Goal: Transaction & Acquisition: Purchase product/service

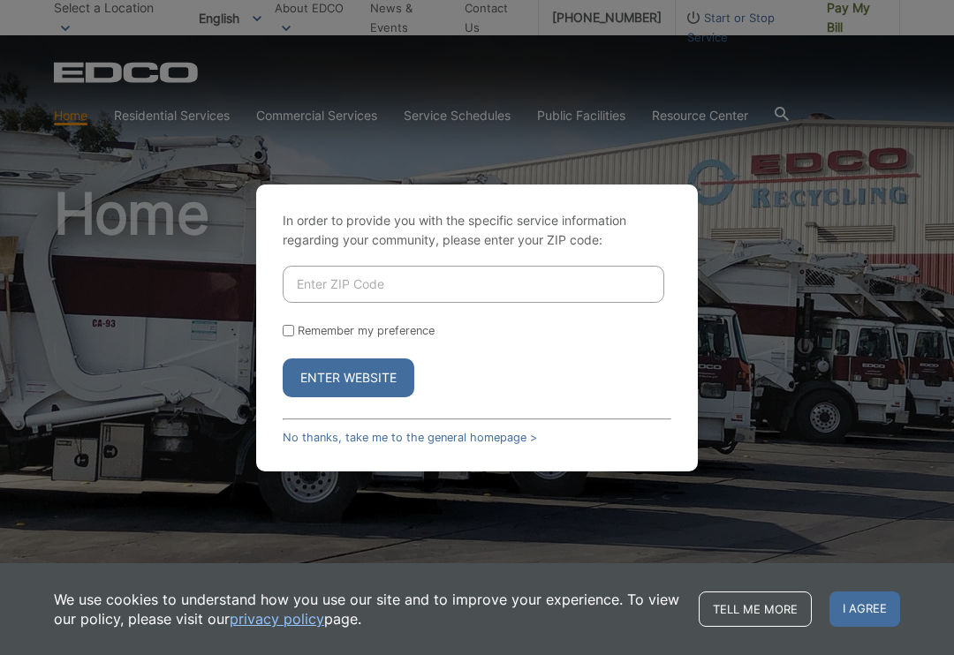
click at [536, 282] on input "Enter ZIP Code" at bounding box center [474, 284] width 382 height 37
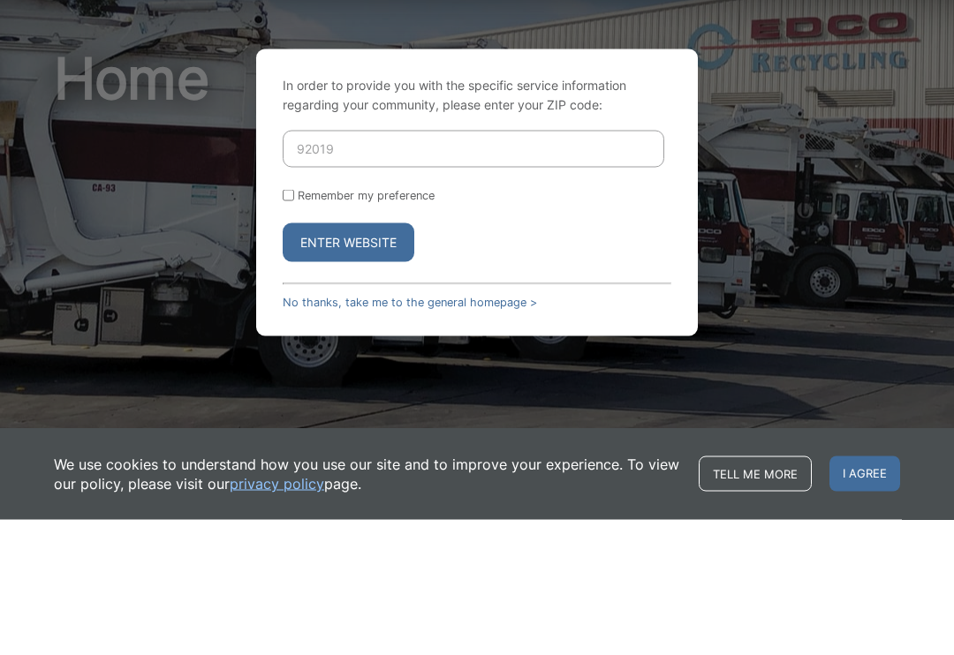
type input "92019"
click at [294, 325] on input "Remember my preference" at bounding box center [288, 330] width 11 height 11
checkbox input "true"
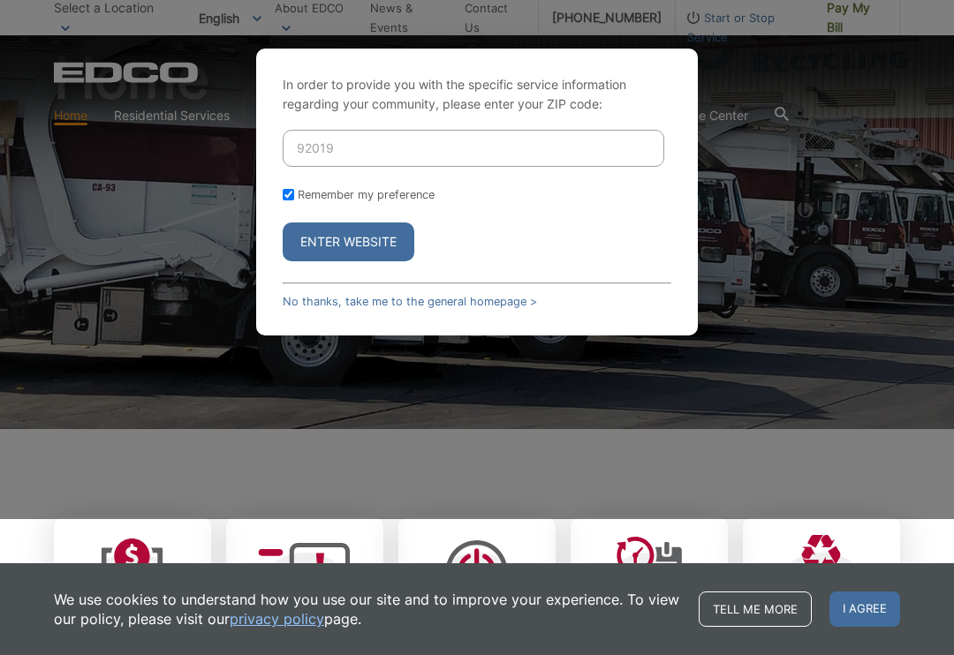
click at [372, 251] on button "Enter Website" at bounding box center [349, 242] width 132 height 39
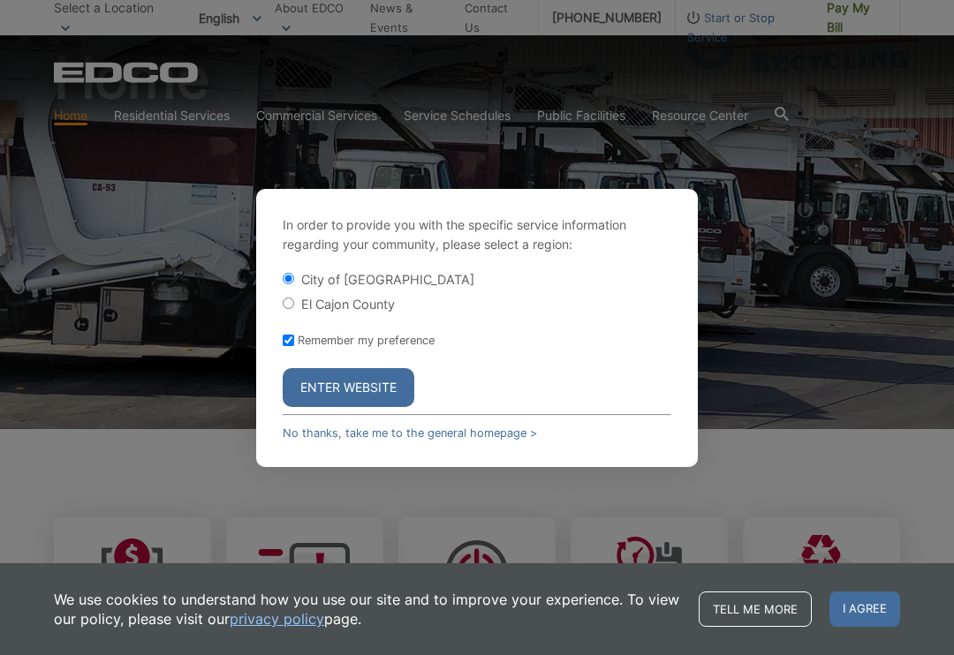
click at [387, 371] on button "Enter Website" at bounding box center [349, 387] width 132 height 39
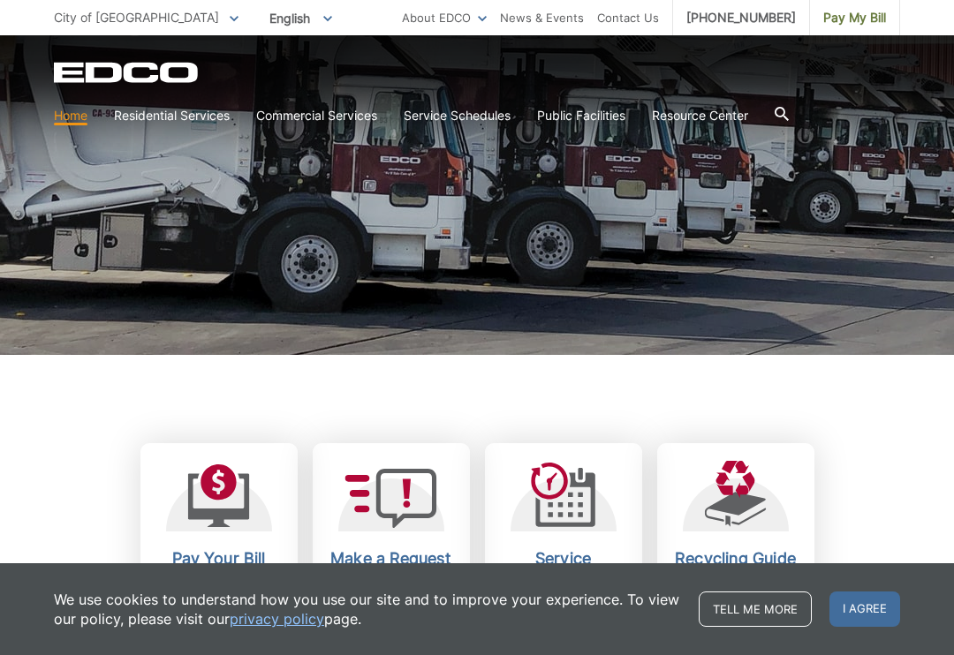
scroll to position [209, 0]
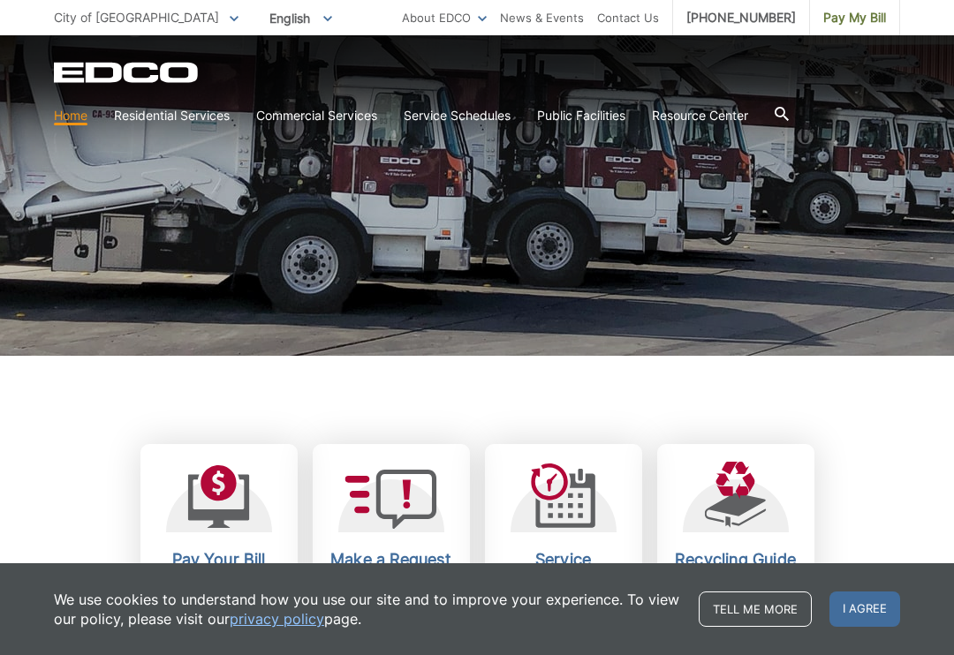
click at [231, 514] on icon at bounding box center [218, 501] width 62 height 54
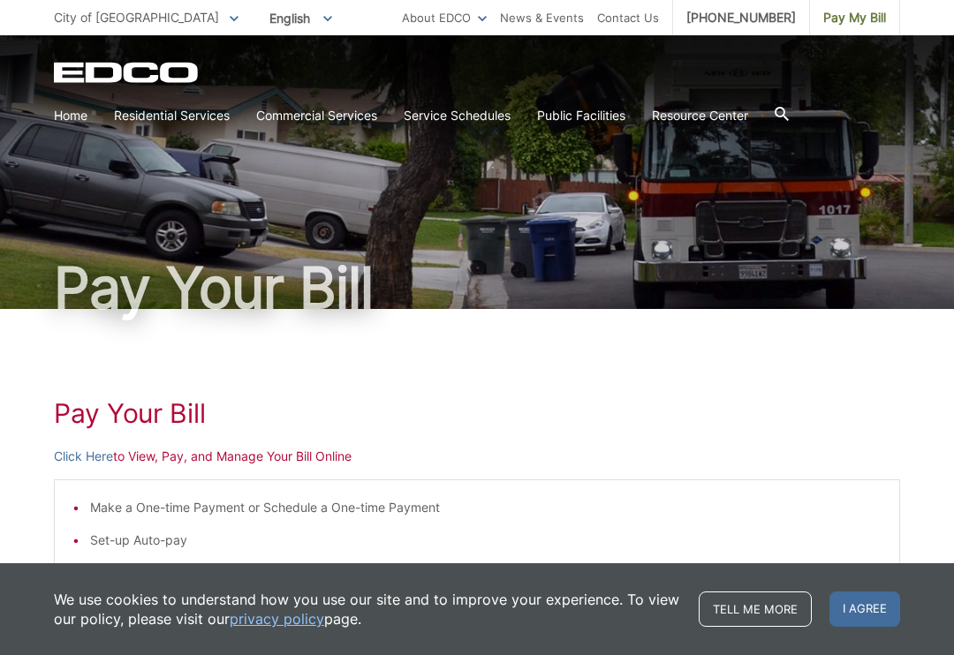
click at [87, 457] on link "Click Here" at bounding box center [83, 456] width 59 height 19
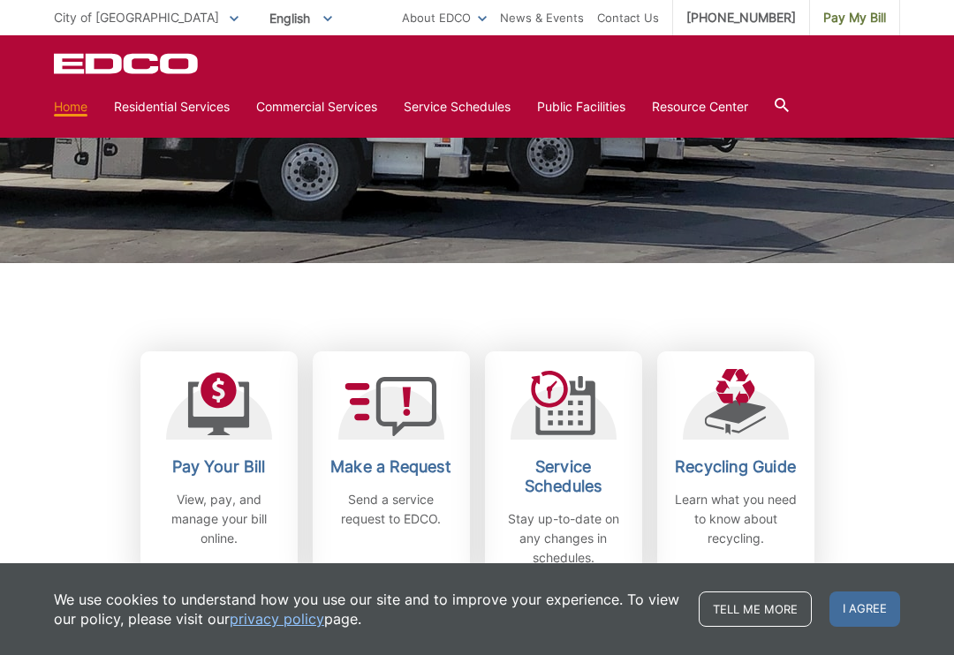
scroll to position [300, 0]
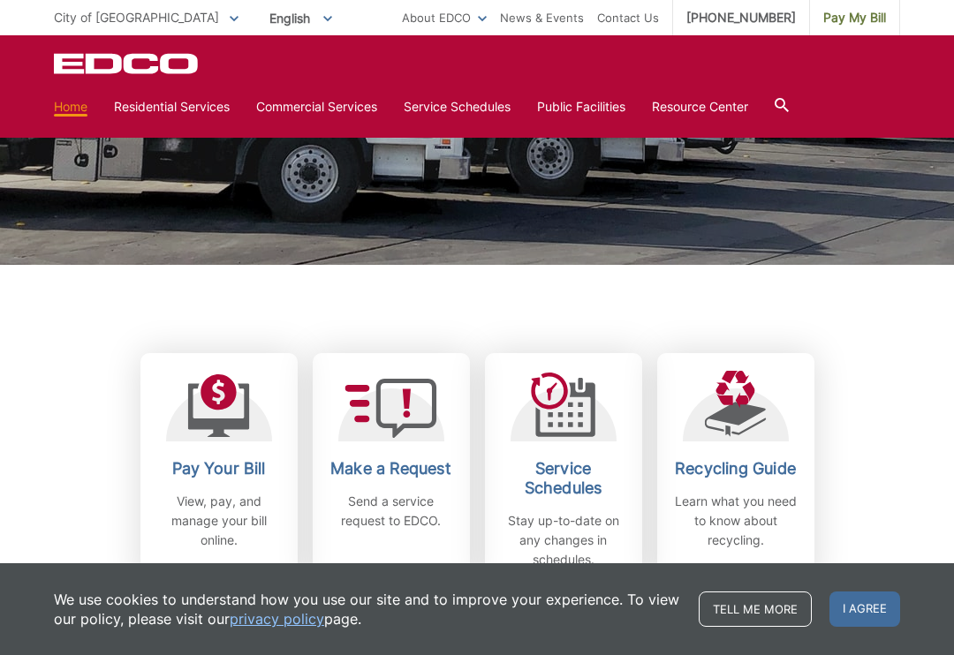
click at [230, 486] on div "Pay Your Bill View, pay, and manage your bill online." at bounding box center [219, 504] width 131 height 91
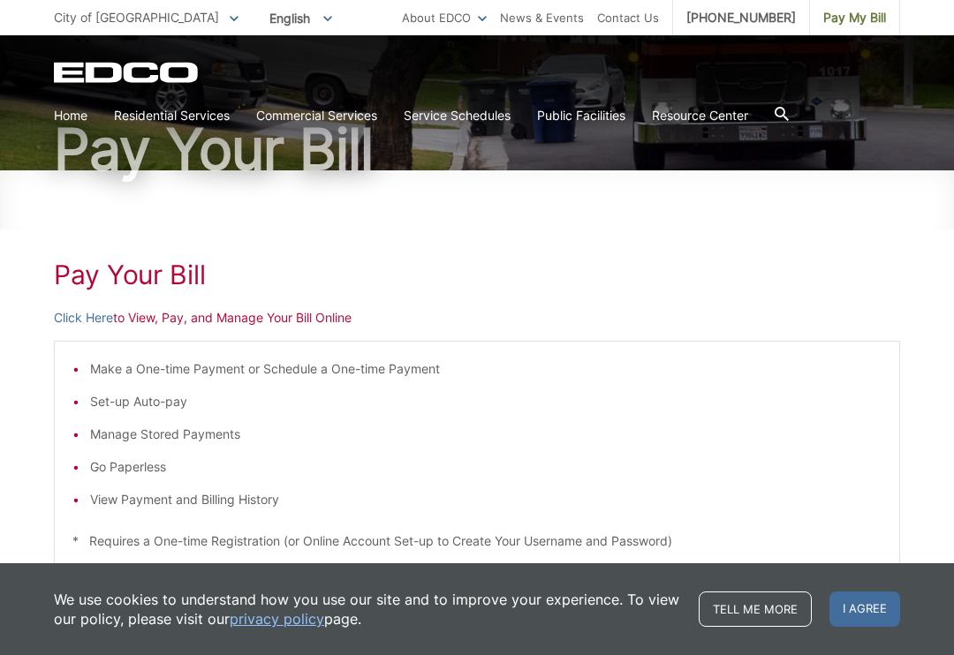
scroll to position [140, 0]
click at [154, 476] on ul "Make a One-time Payment or Schedule a One-time Payment Set-up Auto-pay Manage S…" at bounding box center [476, 434] width 809 height 150
click at [125, 466] on li "Go Paperless" at bounding box center [486, 466] width 792 height 19
click at [88, 319] on link "Click Here" at bounding box center [83, 316] width 59 height 19
